Goal: Book appointment/travel/reservation

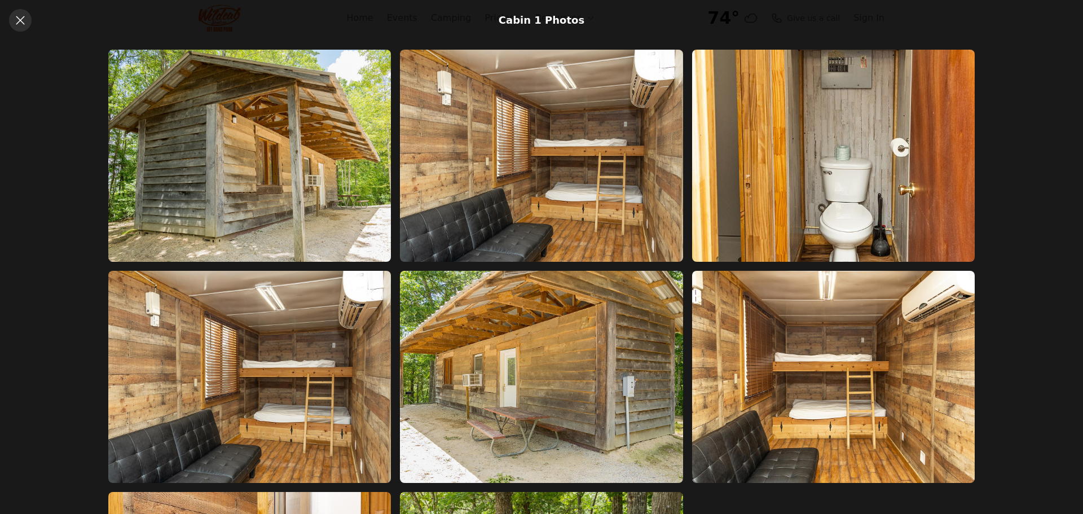
click at [20, 20] on icon at bounding box center [20, 20] width 8 height 8
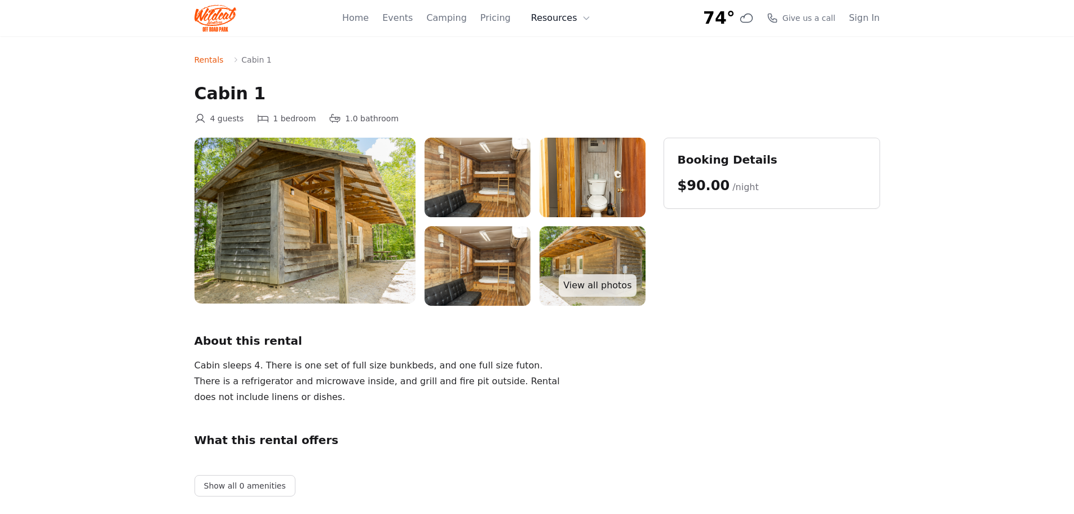
click at [588, 19] on icon at bounding box center [586, 18] width 9 height 9
click at [459, 55] on nav "Rentals Cabin 1" at bounding box center [538, 59] width 686 height 11
click at [369, 21] on link "Home" at bounding box center [355, 18] width 27 height 14
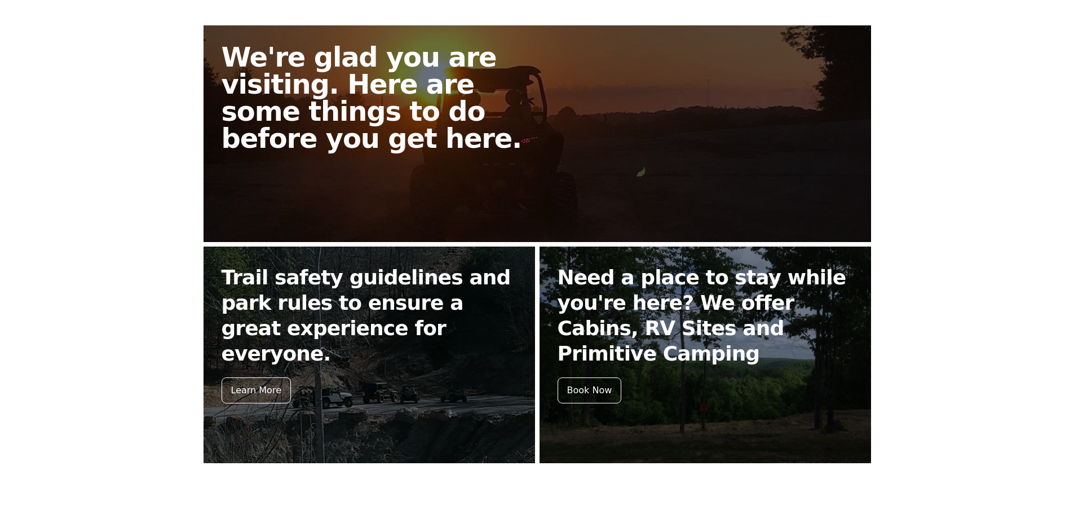
scroll to position [395, 0]
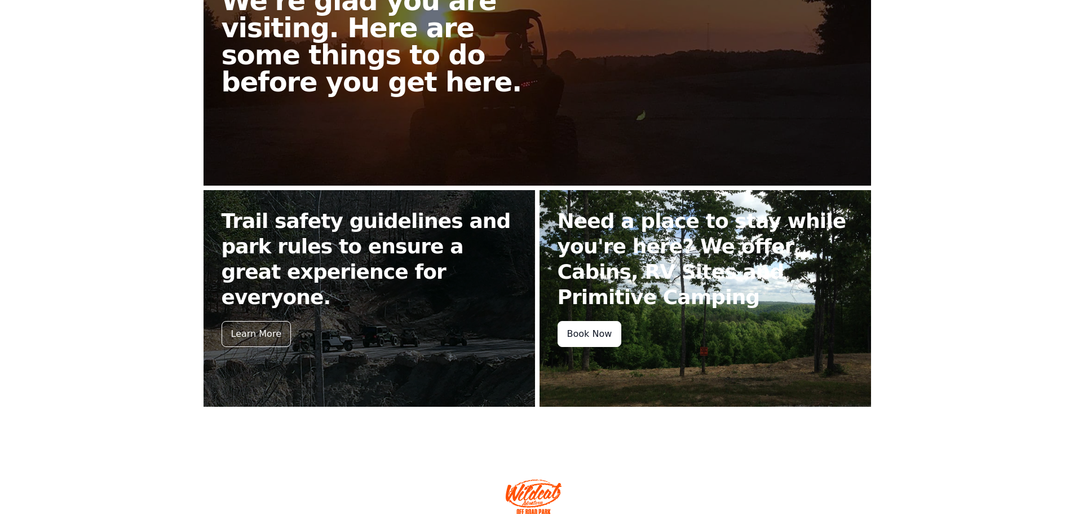
click at [582, 329] on div "Book Now" at bounding box center [590, 334] width 64 height 26
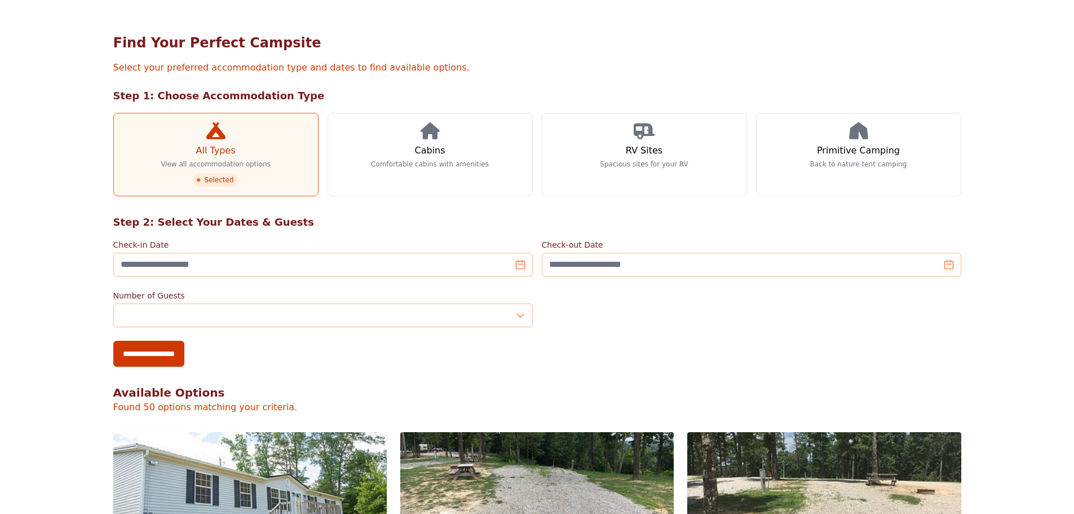
scroll to position [113, 0]
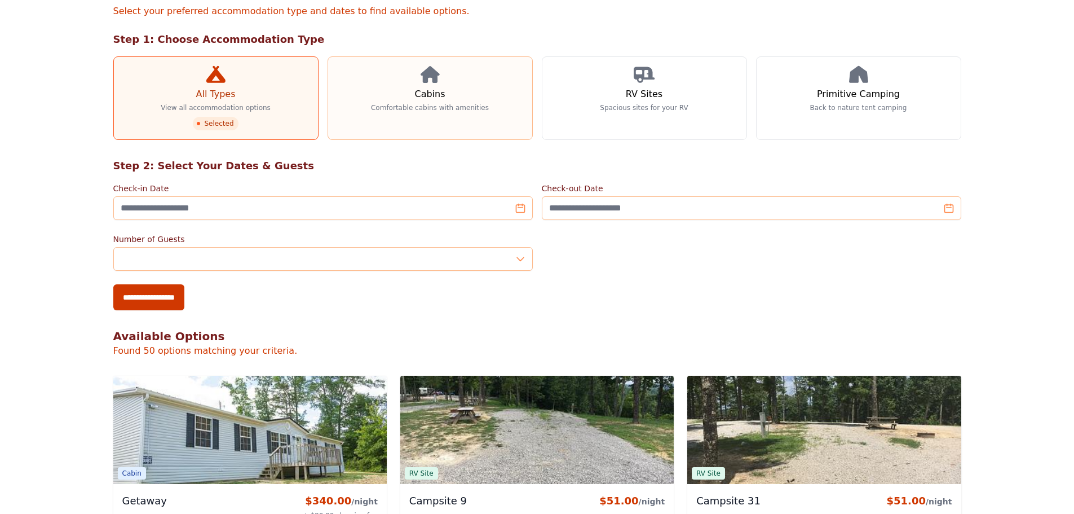
click at [430, 85] on link "Cabins Comfortable cabins with amenities" at bounding box center [430, 97] width 205 height 83
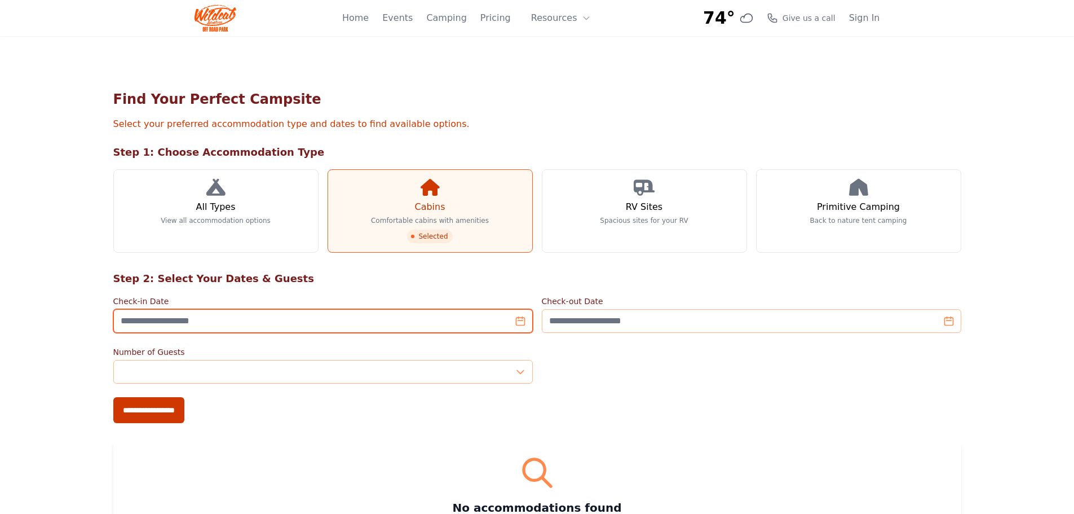
click at [246, 320] on input "Check-in Date" at bounding box center [323, 321] width 420 height 24
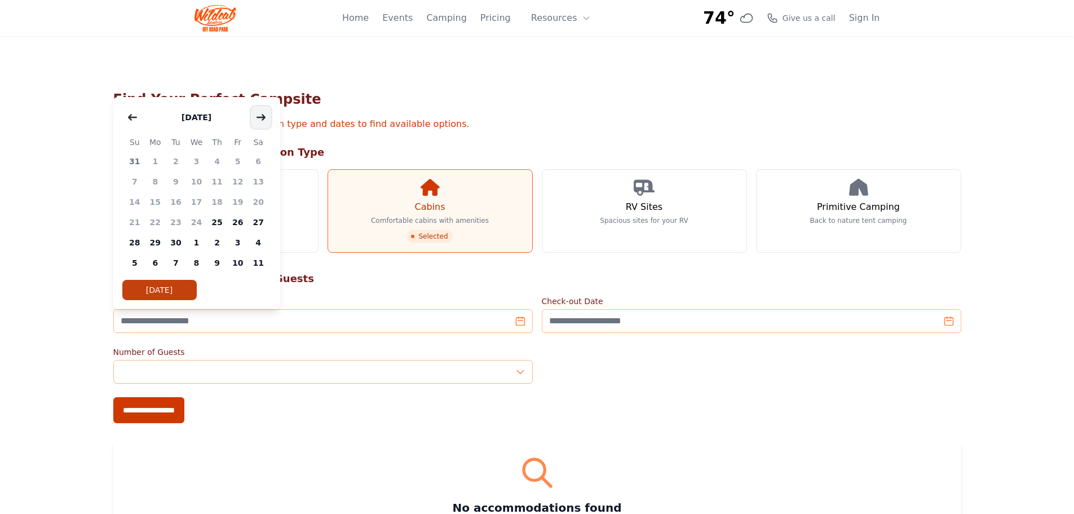
click at [263, 117] on icon "button" at bounding box center [261, 116] width 8 height 5
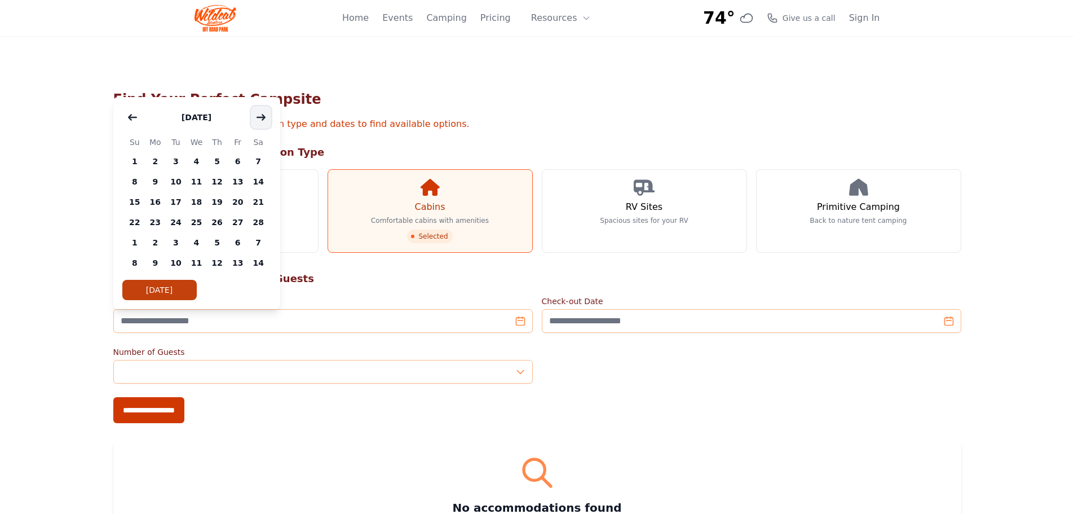
click at [263, 117] on icon "button" at bounding box center [261, 116] width 8 height 5
click at [196, 202] on span "15" at bounding box center [196, 202] width 21 height 20
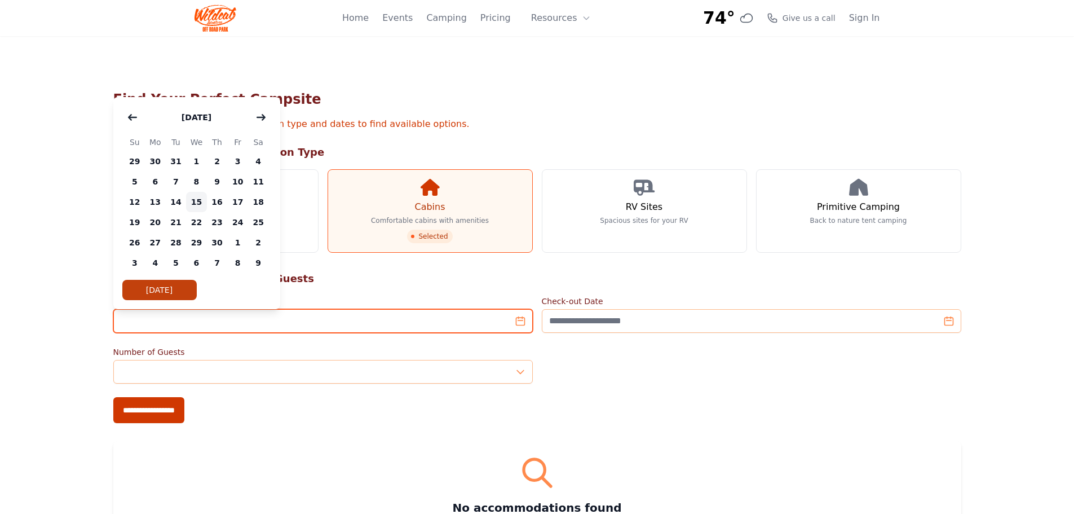
type input "**********"
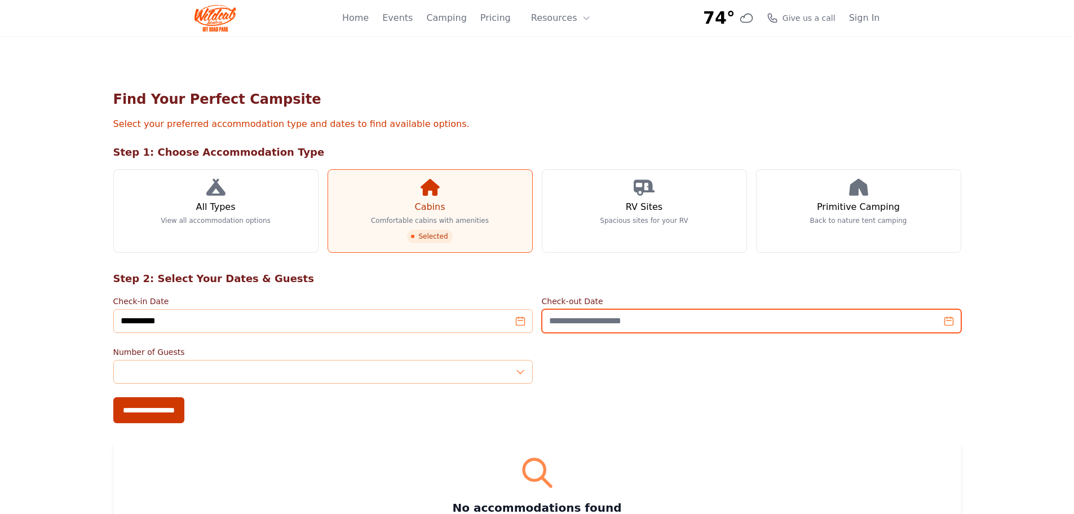
click at [566, 320] on input "Check-out Date" at bounding box center [752, 321] width 420 height 24
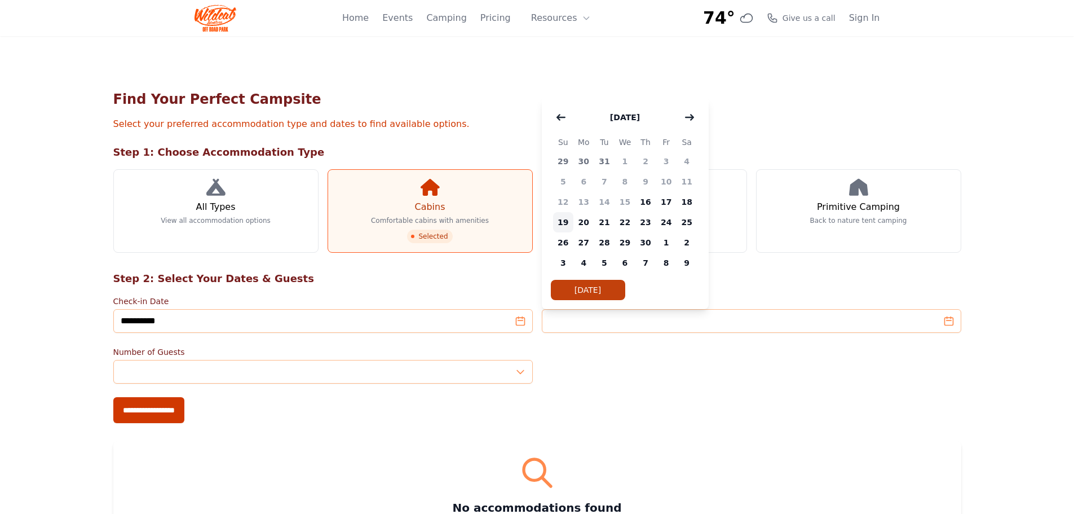
click at [566, 223] on span "19" at bounding box center [563, 222] width 21 height 20
type input "**********"
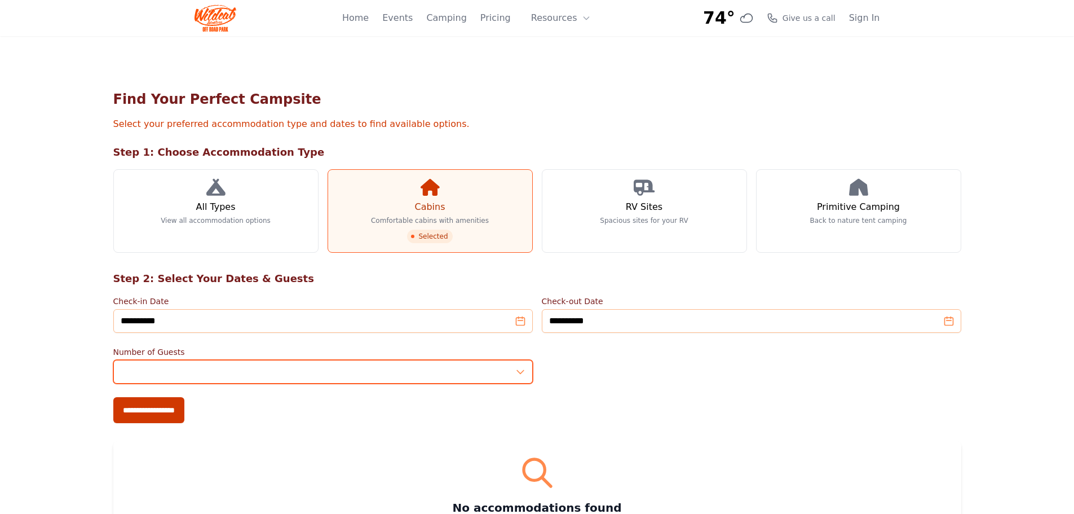
click at [197, 373] on input "*" at bounding box center [323, 372] width 420 height 24
type input "*"
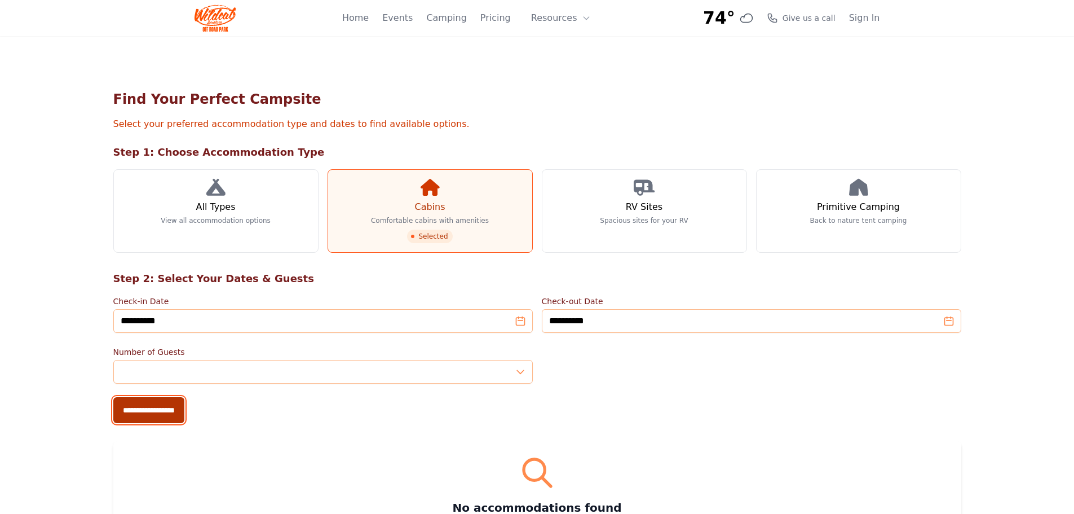
click at [157, 409] on input "**********" at bounding box center [148, 410] width 71 height 26
type input "**********"
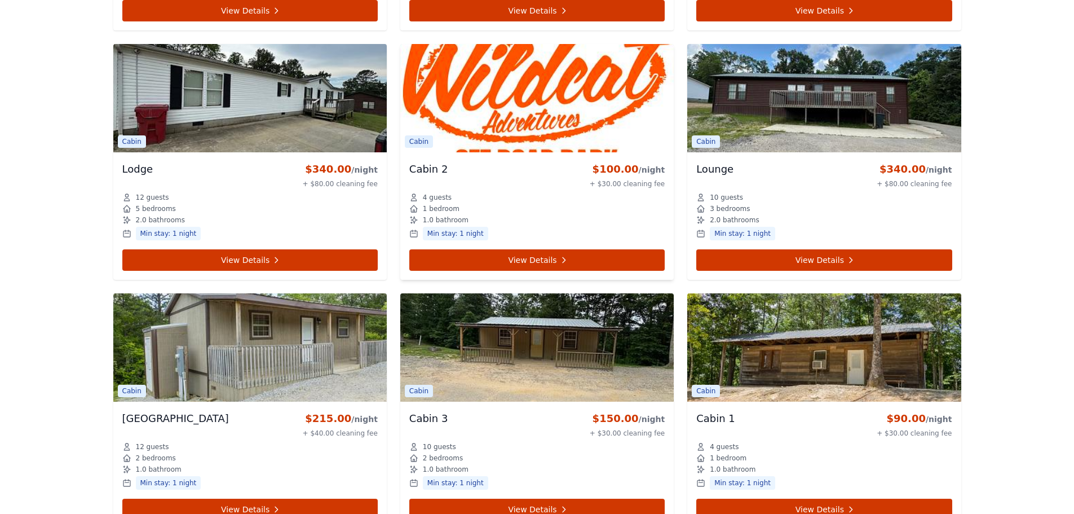
scroll to position [790, 0]
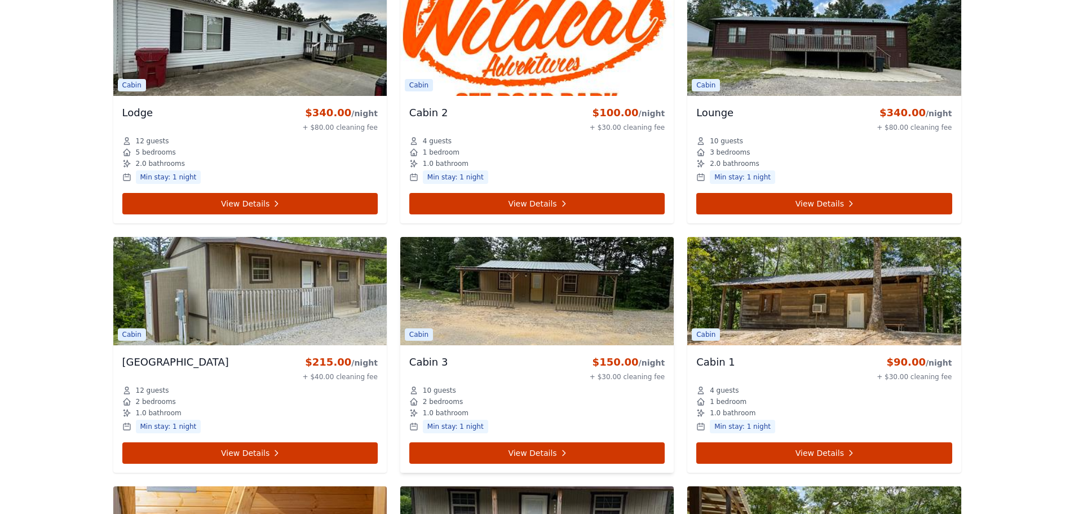
click at [545, 294] on img at bounding box center [537, 291] width 274 height 108
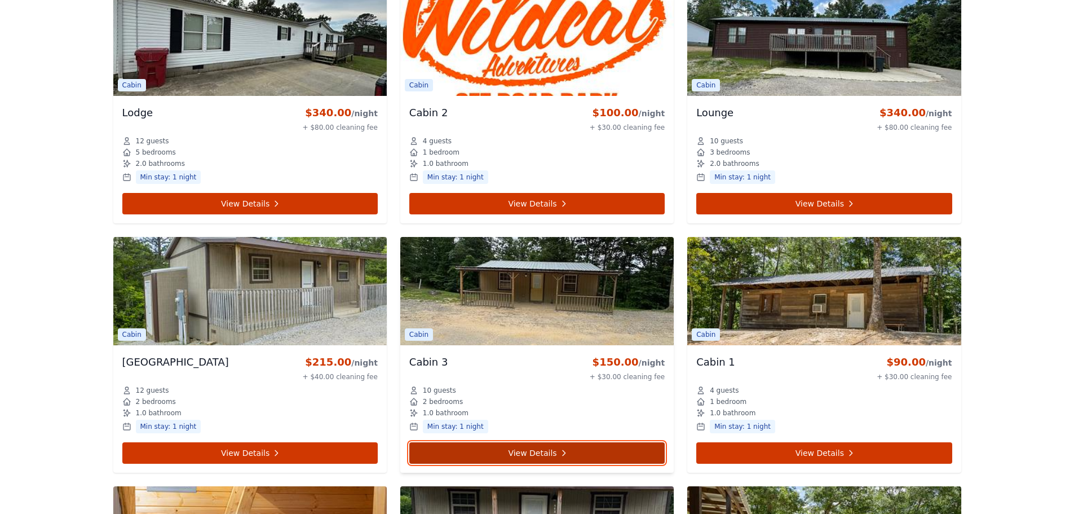
click at [549, 453] on link "View Details" at bounding box center [537, 452] width 256 height 21
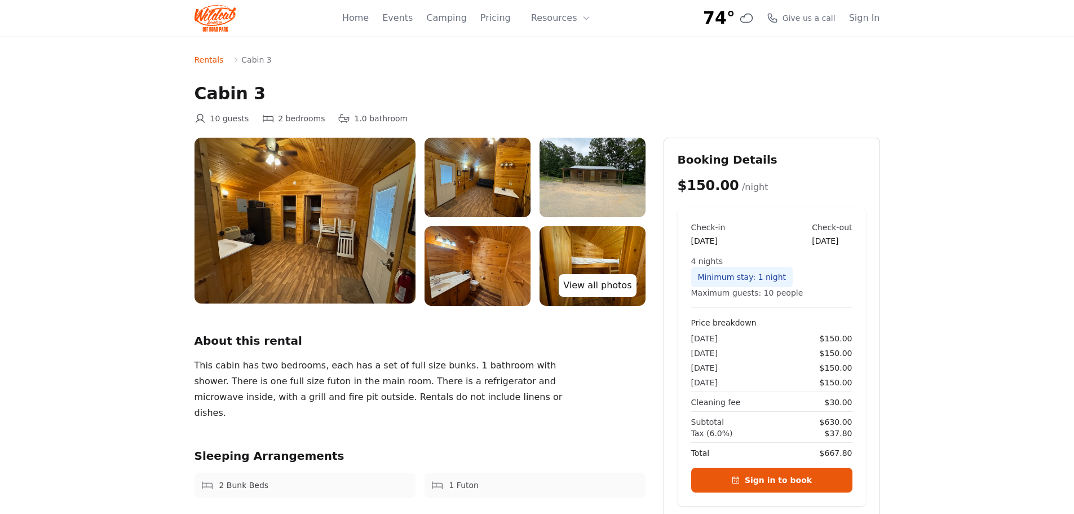
click at [595, 288] on link "View all photos" at bounding box center [597, 285] width 77 height 23
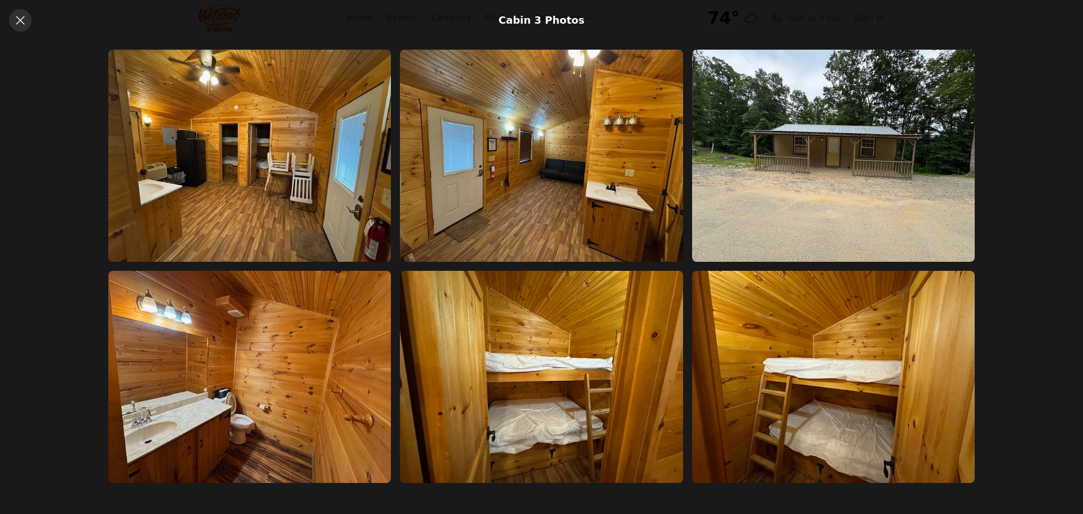
click at [19, 19] on icon at bounding box center [20, 20] width 8 height 8
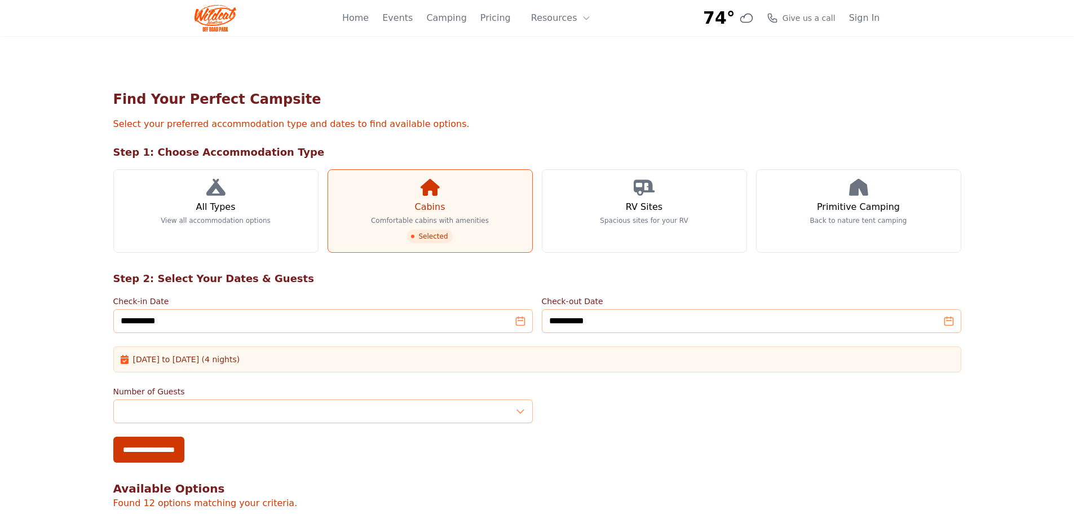
scroll to position [790, 0]
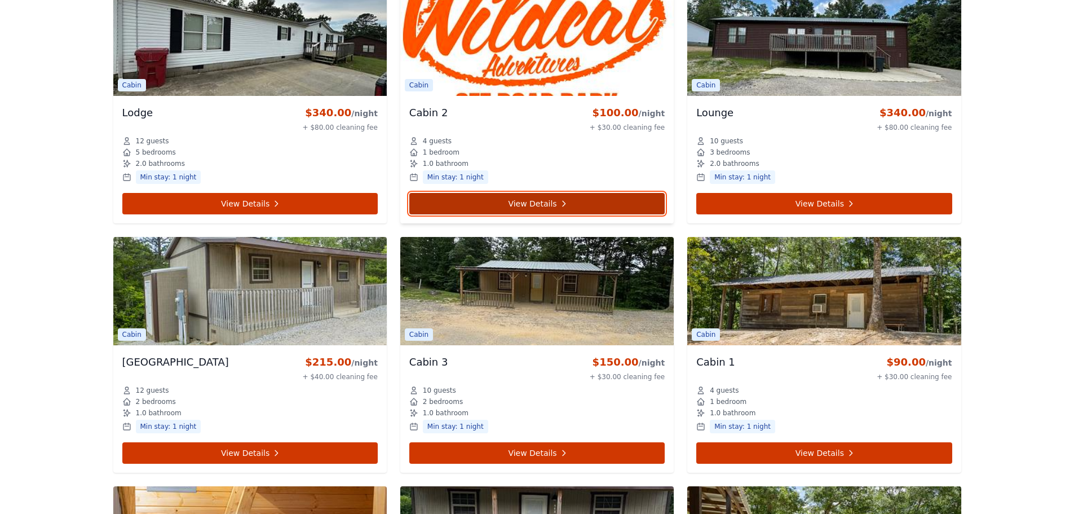
click at [535, 201] on link "View Details" at bounding box center [537, 203] width 256 height 21
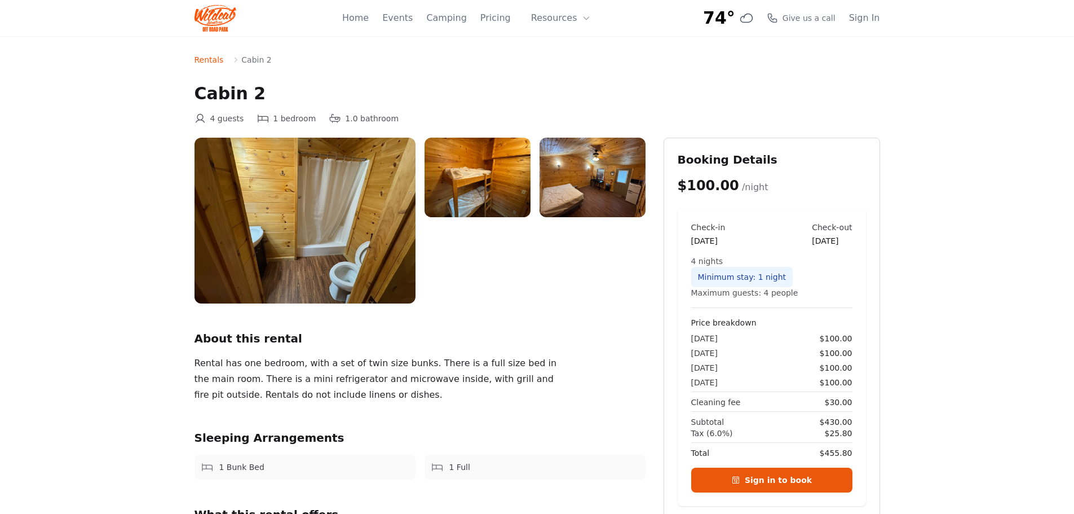
scroll to position [56, 0]
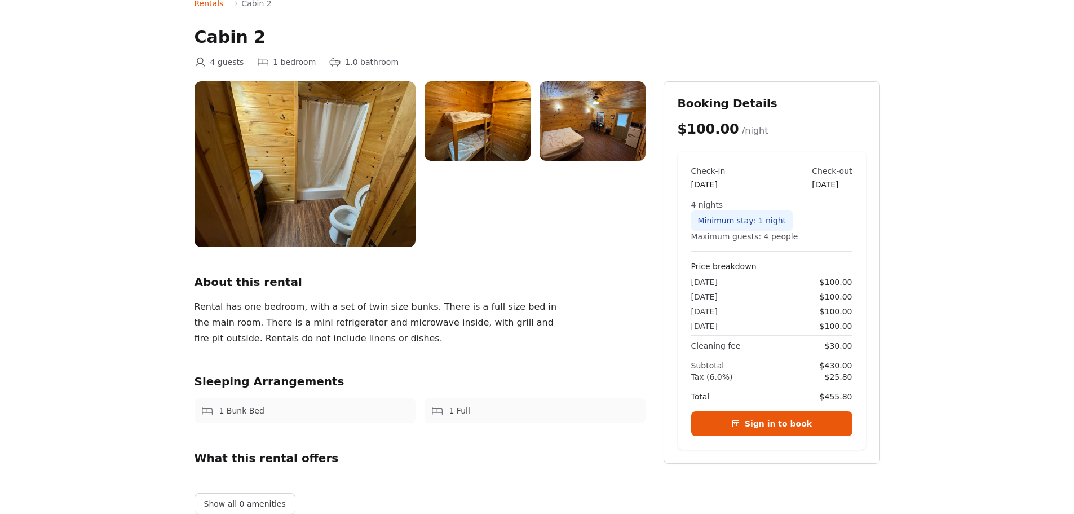
click at [484, 141] on img at bounding box center [478, 121] width 106 height 80
click at [575, 150] on img at bounding box center [593, 121] width 106 height 80
click at [586, 134] on img at bounding box center [593, 121] width 106 height 80
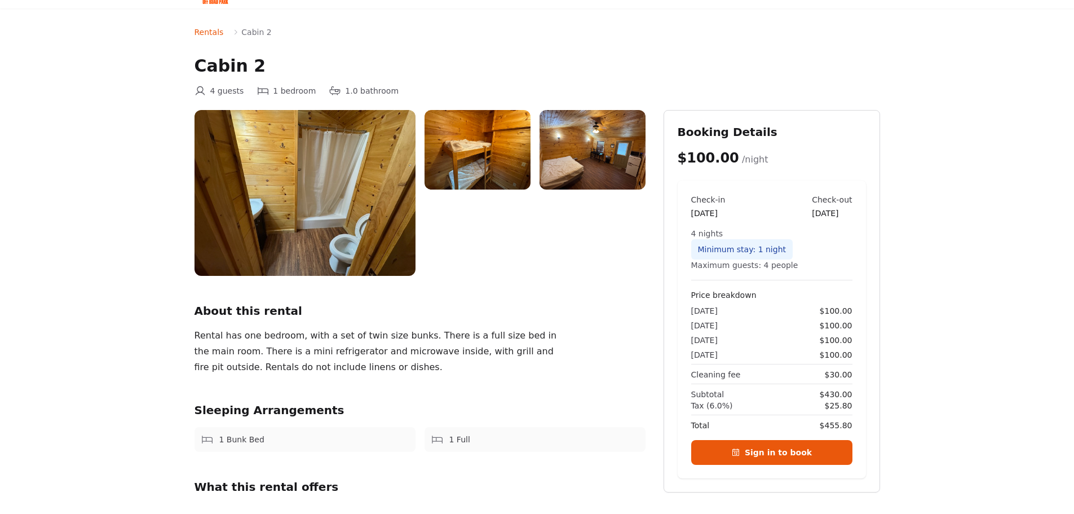
scroll to position [0, 0]
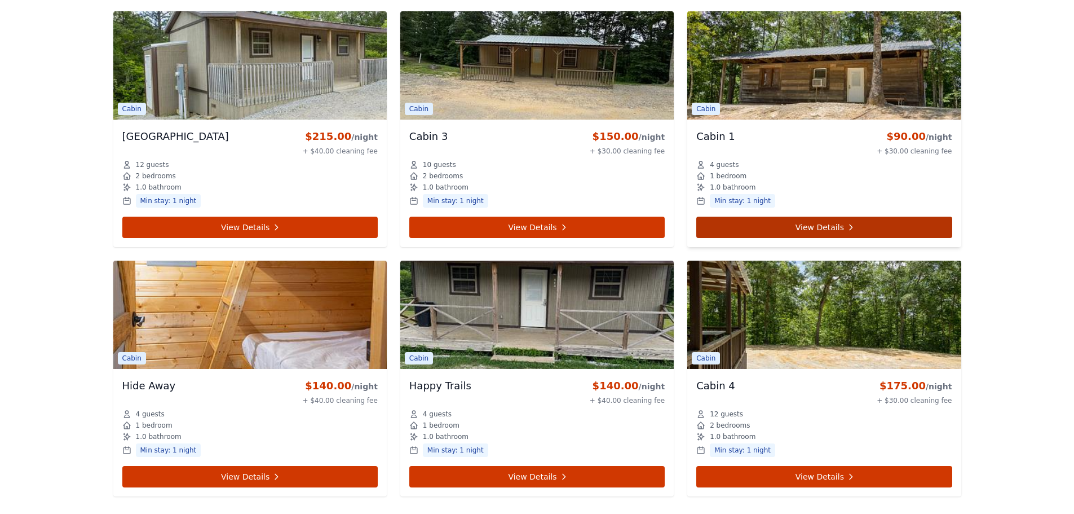
scroll to position [1072, 0]
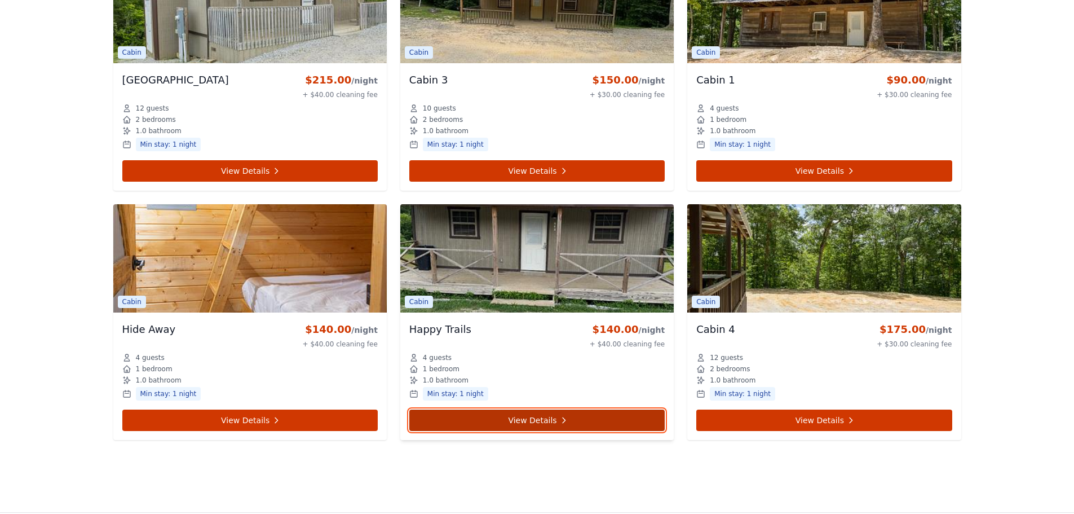
click at [513, 419] on link "View Details" at bounding box center [537, 419] width 256 height 21
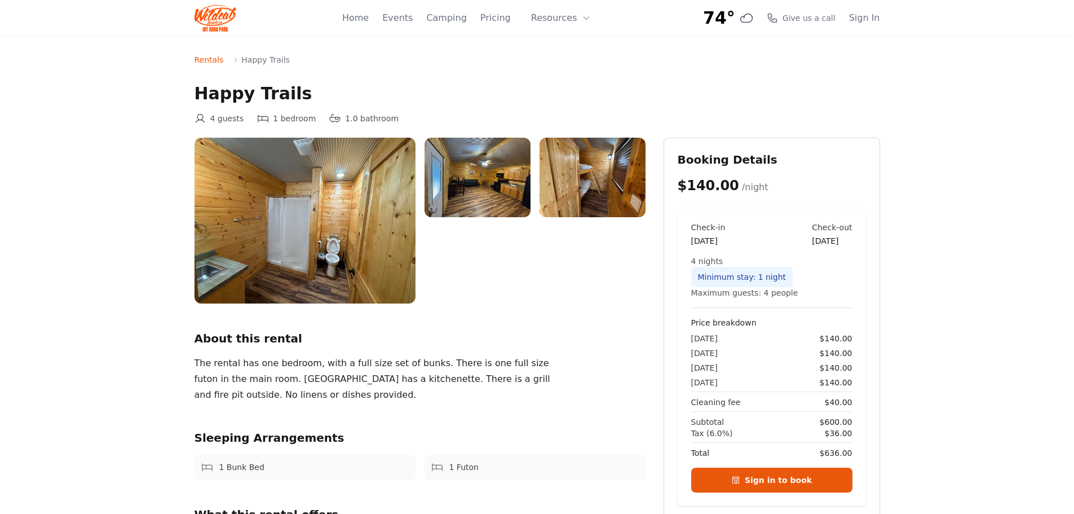
click at [492, 192] on img at bounding box center [478, 178] width 106 height 80
click at [365, 224] on img at bounding box center [305, 221] width 221 height 166
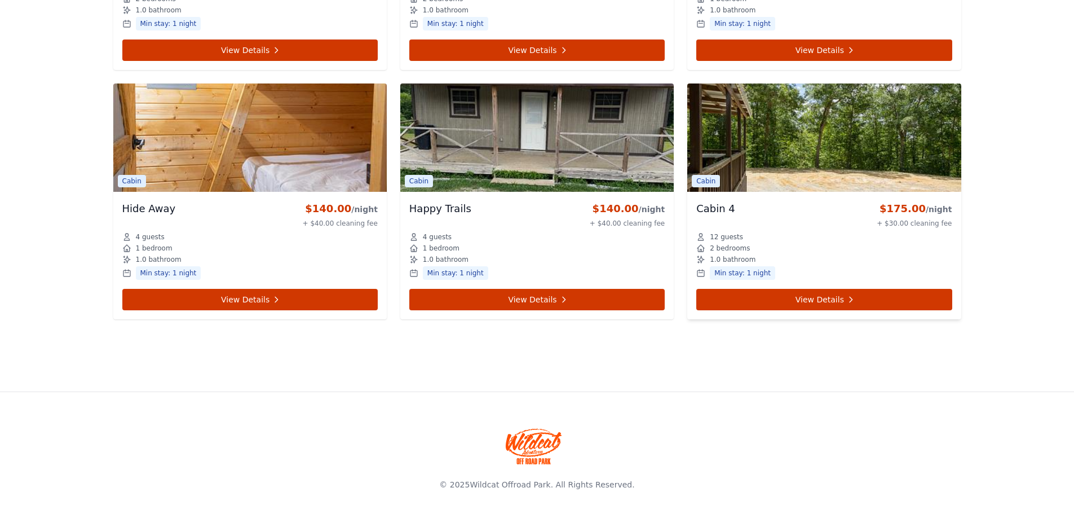
scroll to position [1136, 0]
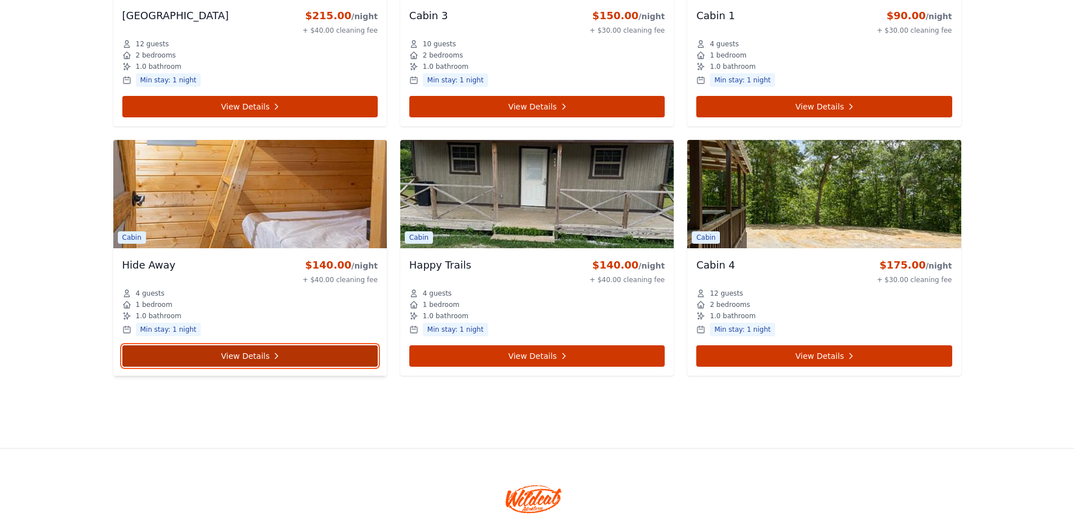
click at [252, 356] on link "View Details" at bounding box center [250, 355] width 256 height 21
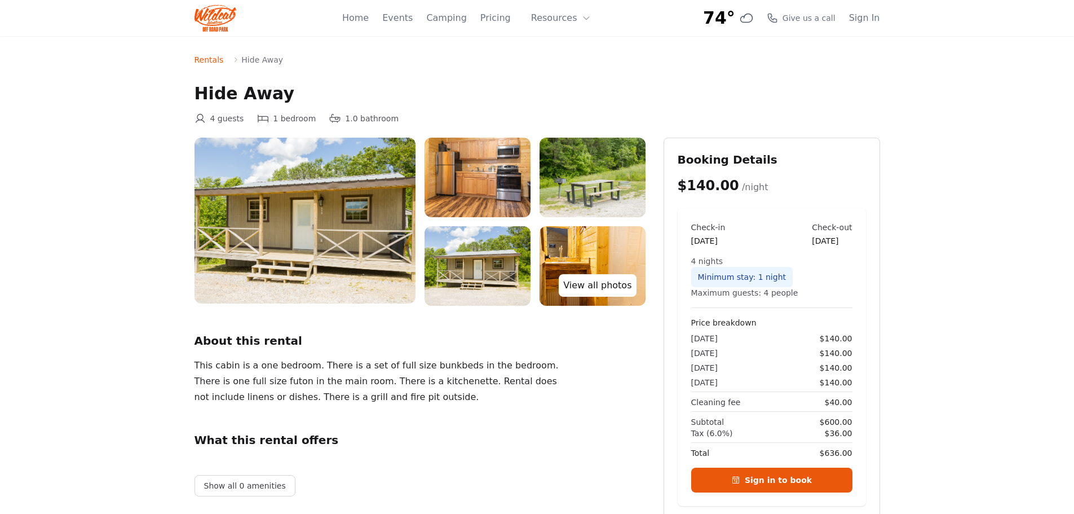
click at [610, 284] on link "View all photos" at bounding box center [597, 285] width 77 height 23
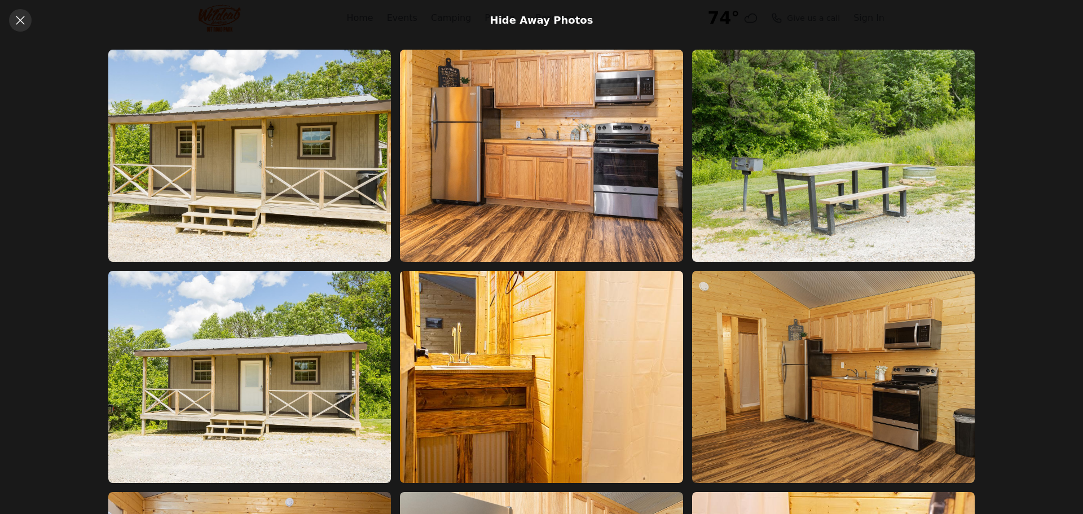
click at [16, 17] on icon at bounding box center [21, 21] width 14 height 14
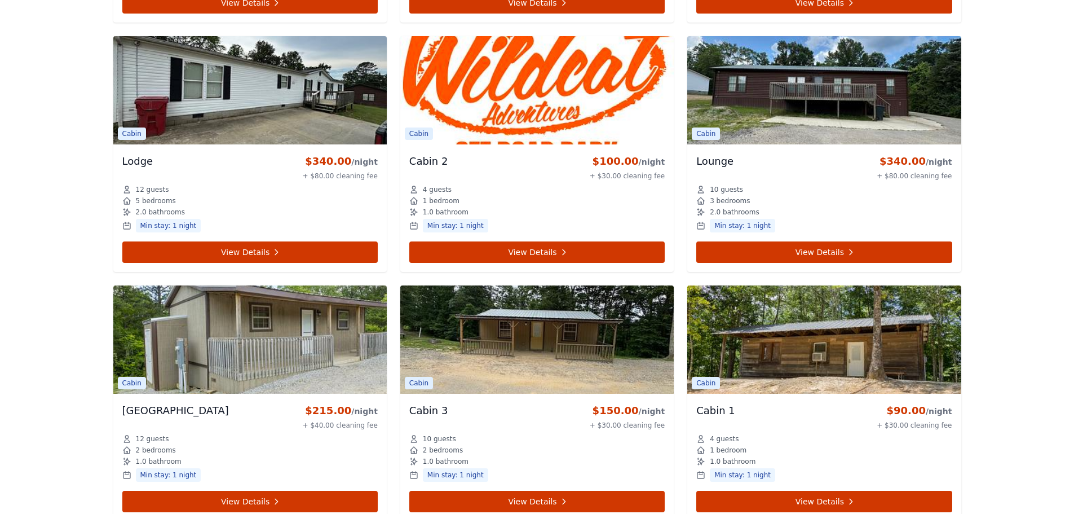
scroll to position [798, 0]
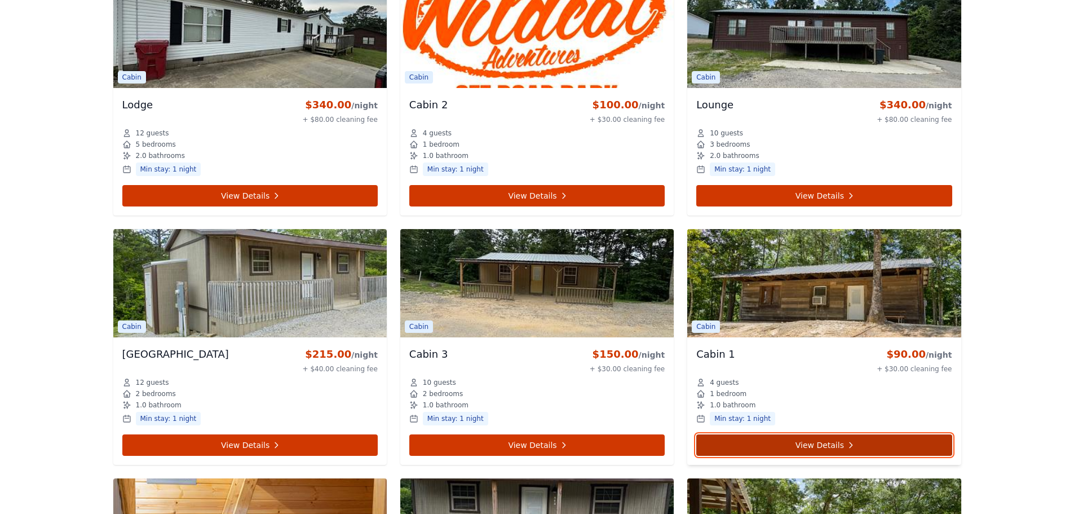
click at [817, 448] on link "View Details" at bounding box center [825, 444] width 256 height 21
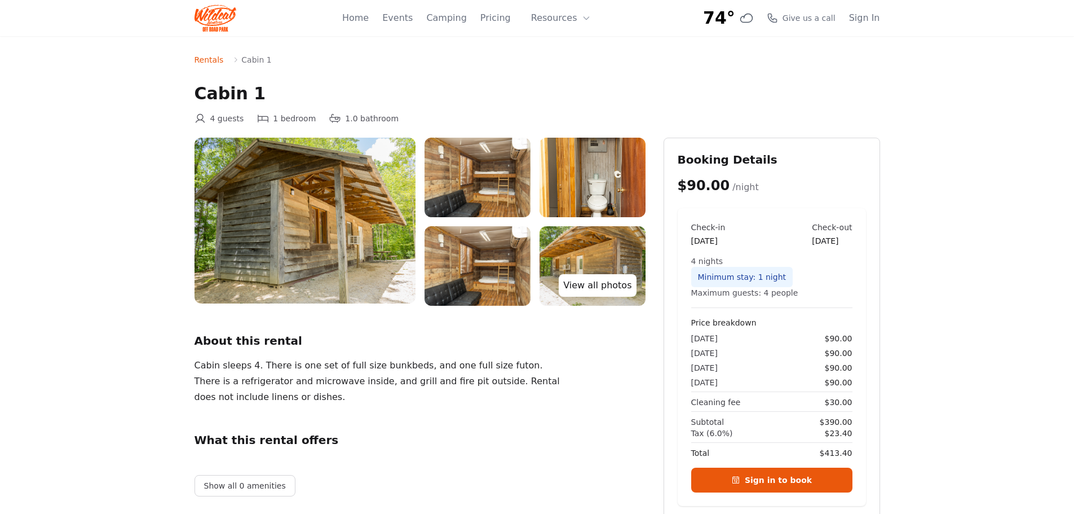
click at [600, 291] on link "View all photos" at bounding box center [597, 285] width 77 height 23
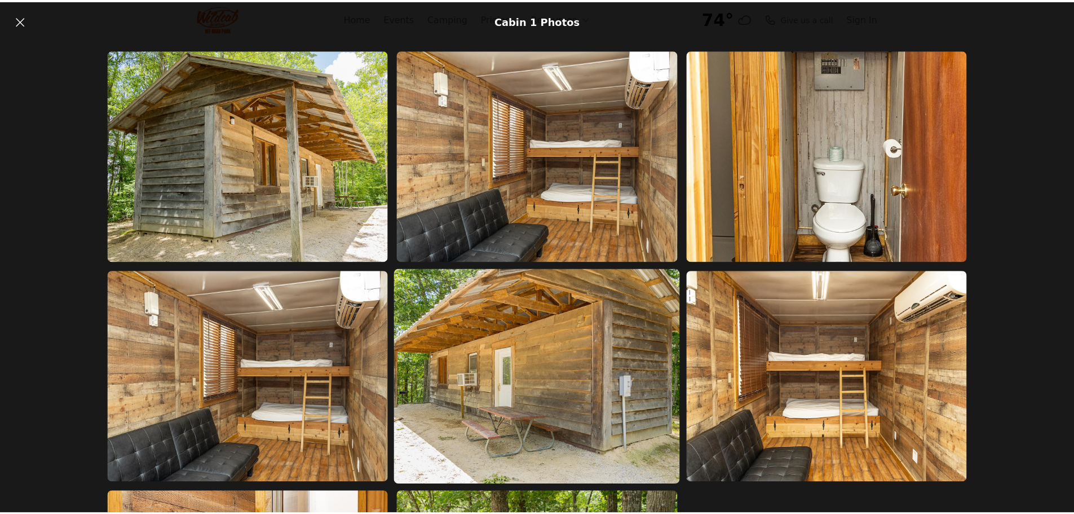
scroll to position [199, 0]
